Goal: Obtain resource: Download file/media

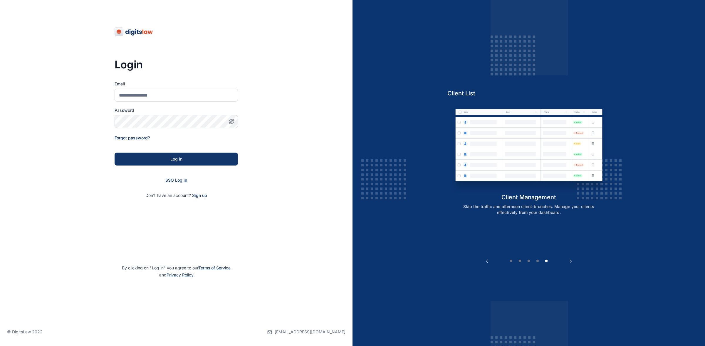
click at [174, 181] on span "SSO Log in" at bounding box center [176, 180] width 22 height 5
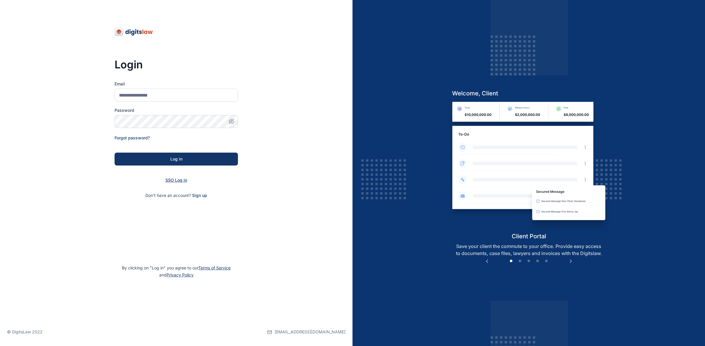
click at [173, 181] on span "SSO Log in" at bounding box center [176, 180] width 22 height 5
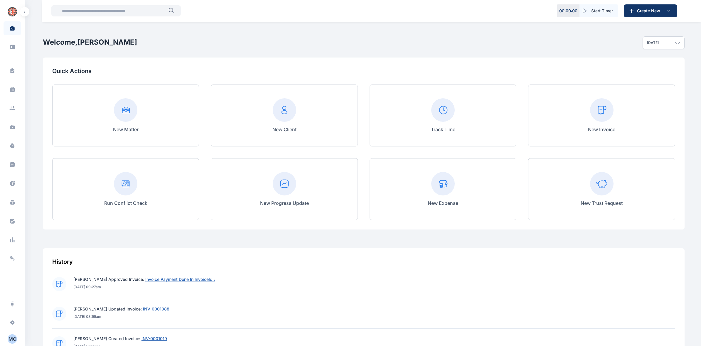
click at [444, 190] on rect at bounding box center [442, 183] width 23 height 23
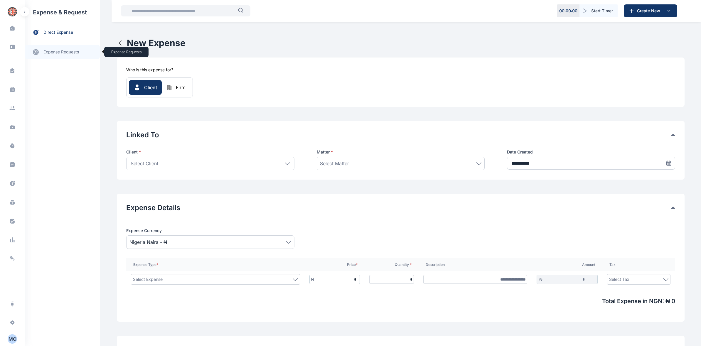
click at [73, 52] on link "expense requests expense requests" at bounding box center [62, 52] width 75 height 14
click at [73, 72] on span "Expense Request Expense Request" at bounding box center [70, 72] width 53 height 11
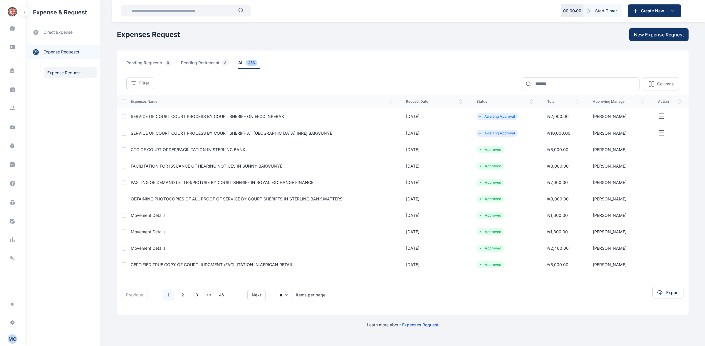
drag, startPoint x: 152, startPoint y: 115, endPoint x: 155, endPoint y: 128, distance: 13.0
click at [152, 116] on span "SERVICE OF COURT COURT PROCESS BY COURT SHERIFF ON EFCC INREBAK" at bounding box center [207, 116] width 153 height 5
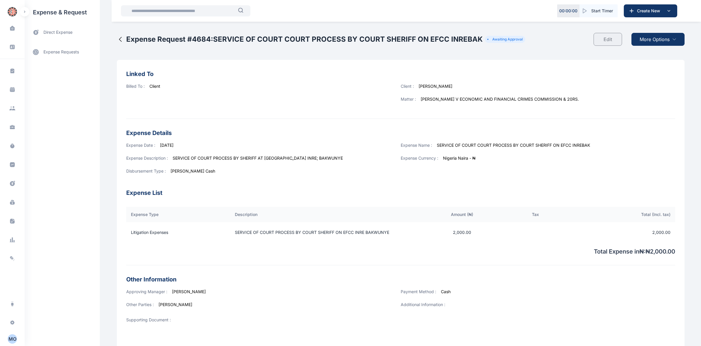
drag, startPoint x: 662, startPoint y: 40, endPoint x: 666, endPoint y: 47, distance: 7.9
click at [666, 47] on div "More Options" at bounding box center [656, 39] width 58 height 22
drag, startPoint x: 666, startPoint y: 47, endPoint x: 646, endPoint y: 89, distance: 46.5
click at [646, 89] on div "Client : [PERSON_NAME]" at bounding box center [538, 89] width 275 height 13
click at [650, 40] on span "More Options" at bounding box center [655, 39] width 30 height 7
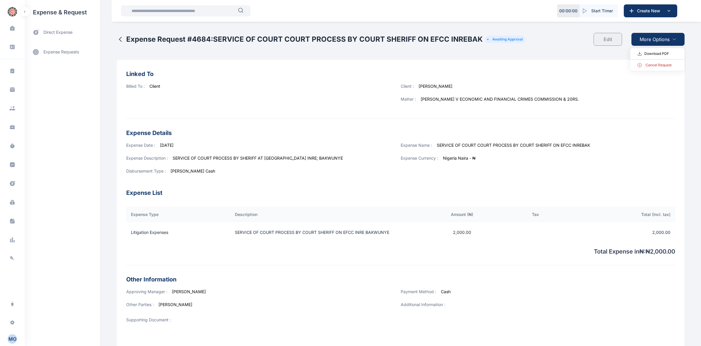
click at [651, 52] on span "Download PDF" at bounding box center [656, 54] width 25 height 6
